Goal: Transaction & Acquisition: Subscribe to service/newsletter

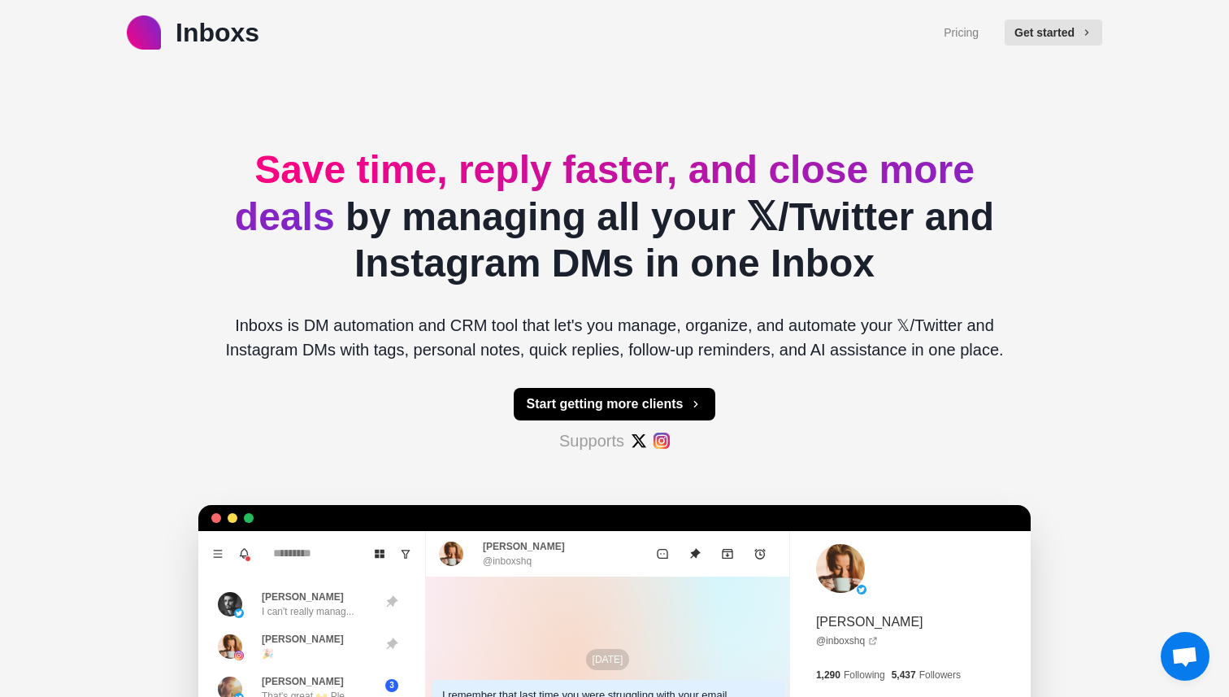
type textarea "*"
click at [965, 29] on link "Pricing" at bounding box center [961, 32] width 35 height 17
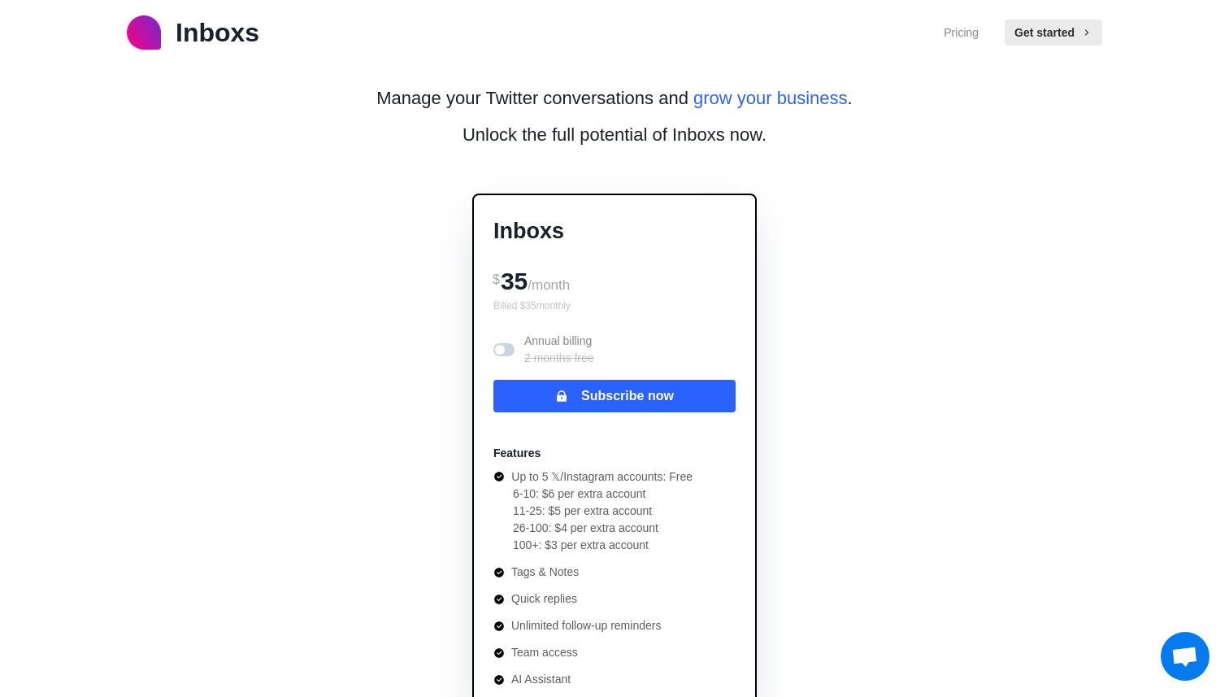
click at [501, 343] on span at bounding box center [503, 349] width 21 height 13
click at [508, 351] on span at bounding box center [508, 350] width 10 height 10
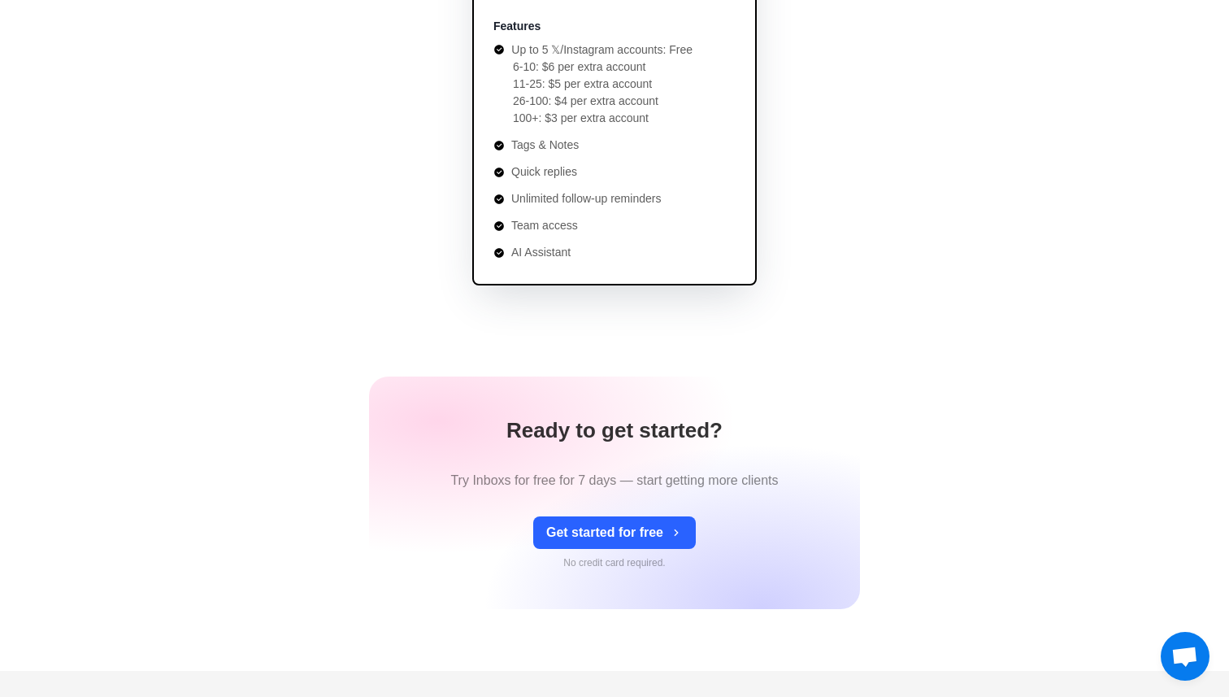
scroll to position [503, 0]
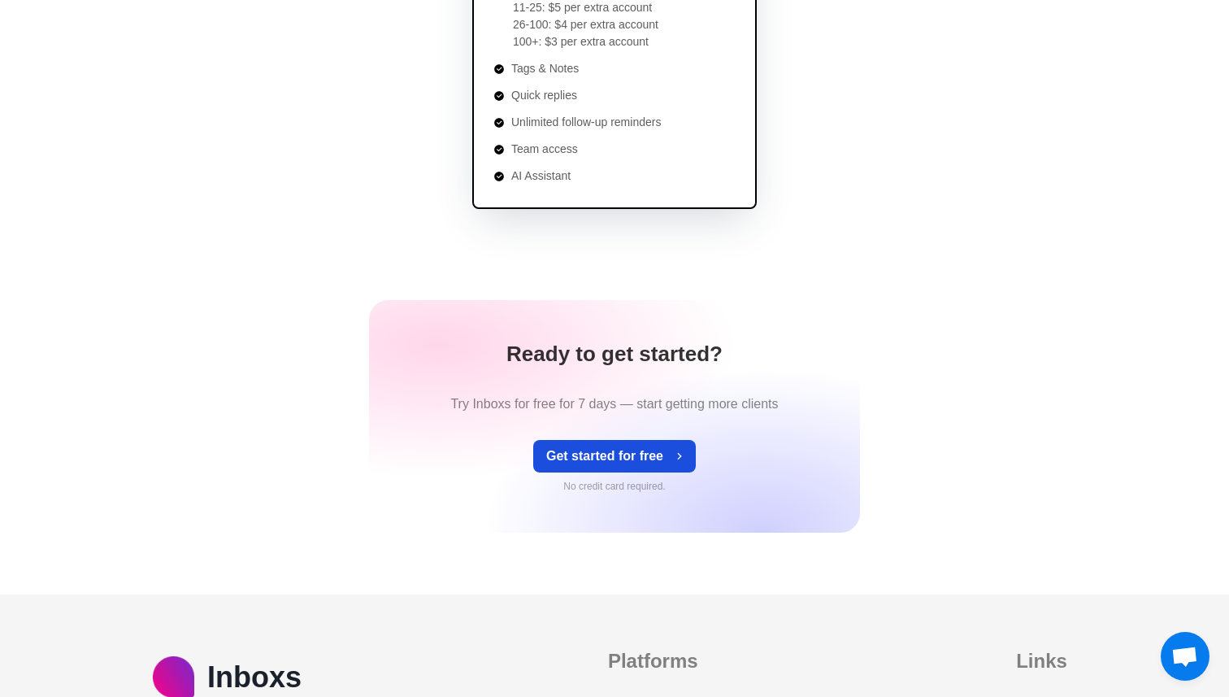
click at [651, 468] on button "Get started for free" at bounding box center [614, 456] width 163 height 33
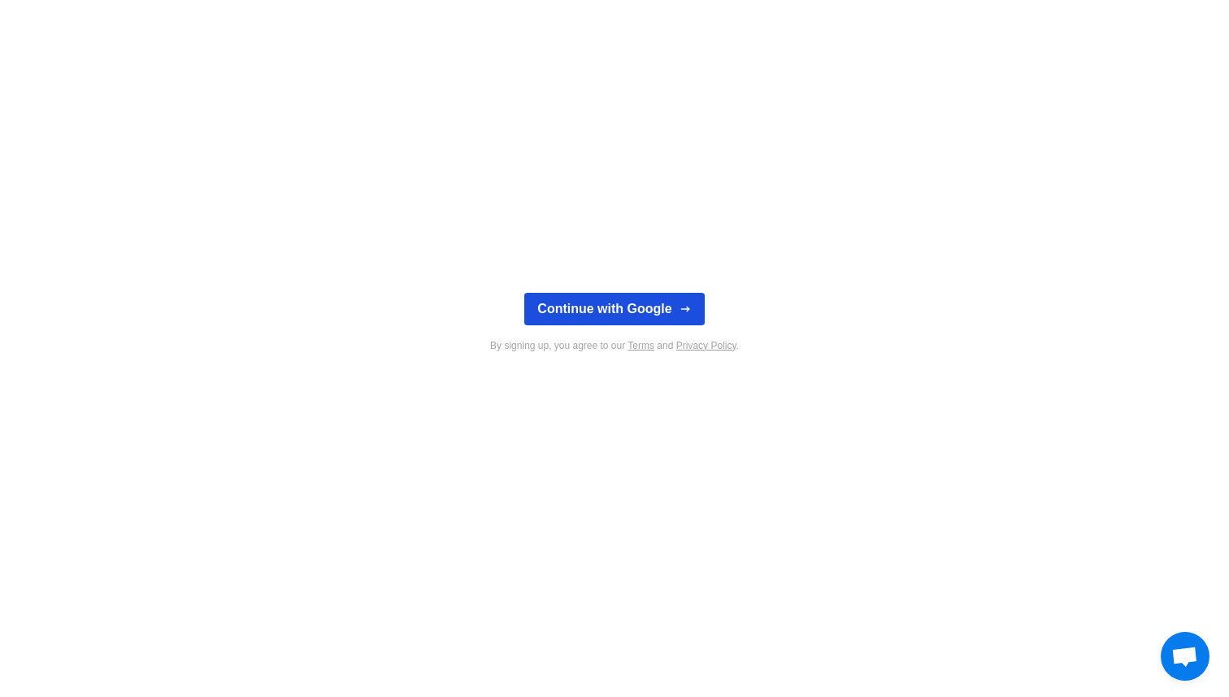
click at [641, 310] on button "Continue with Google" at bounding box center [614, 309] width 180 height 33
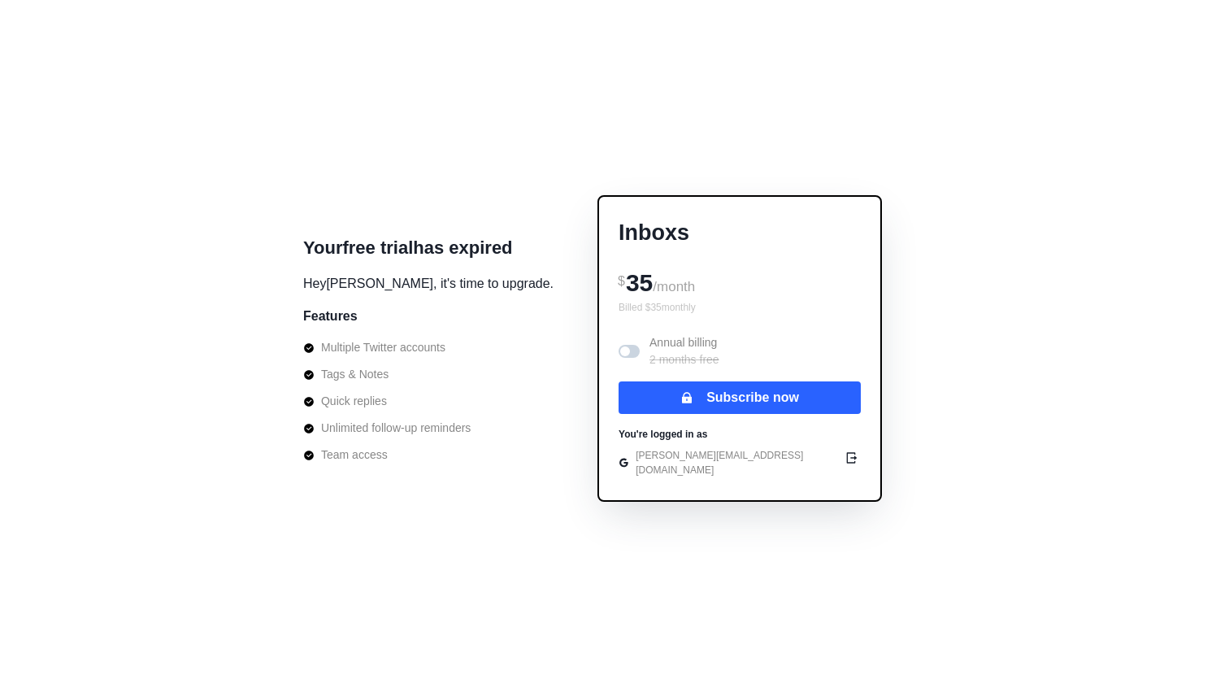
click at [636, 462] on p "oleg@webstudio.is" at bounding box center [737, 462] width 202 height 29
click at [416, 367] on li "Tags & Notes" at bounding box center [386, 374] width 167 height 17
click at [625, 361] on div "Annual billing 2 months free" at bounding box center [740, 351] width 242 height 34
click at [620, 356] on span at bounding box center [625, 351] width 10 height 10
click at [628, 356] on span at bounding box center [633, 351] width 10 height 10
